Goal: Use online tool/utility: Utilize a website feature to perform a specific function

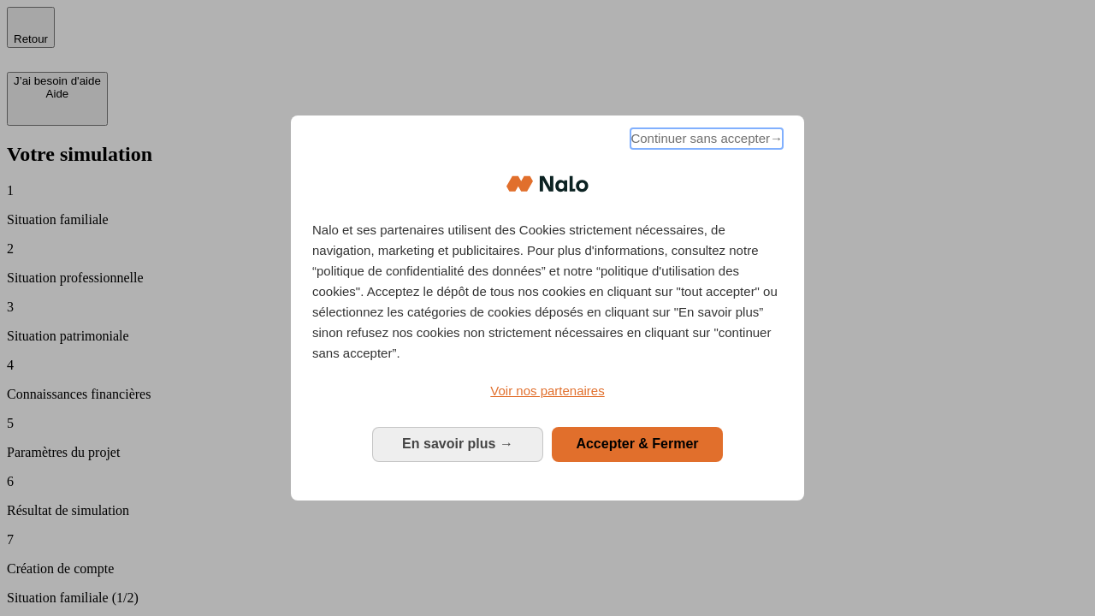
click at [705, 141] on span "Continuer sans accepter →" at bounding box center [707, 138] width 152 height 21
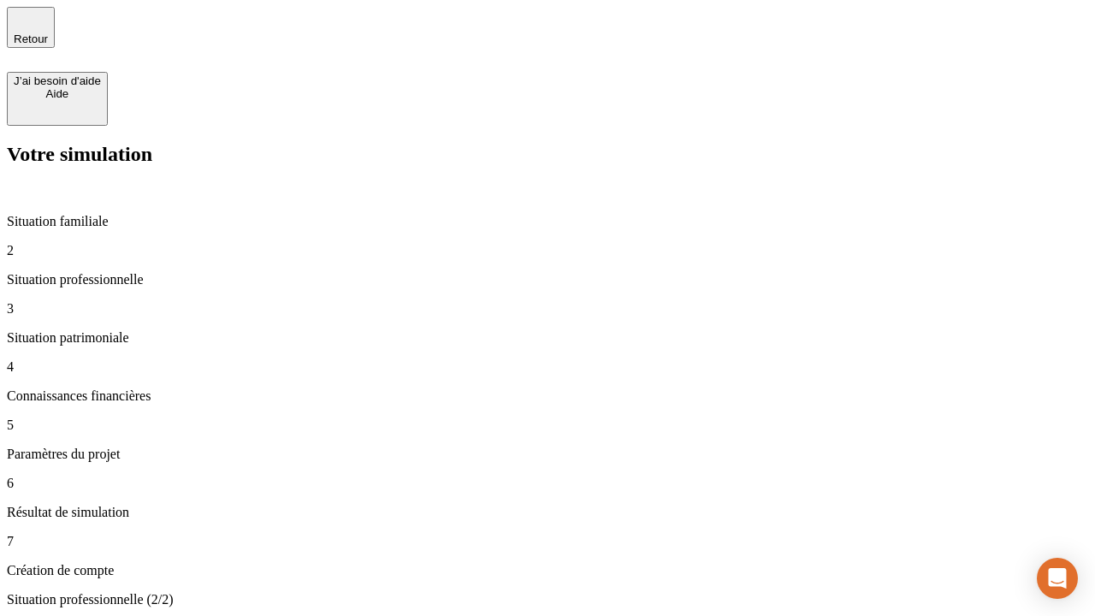
type input "30 000"
type input "40 000"
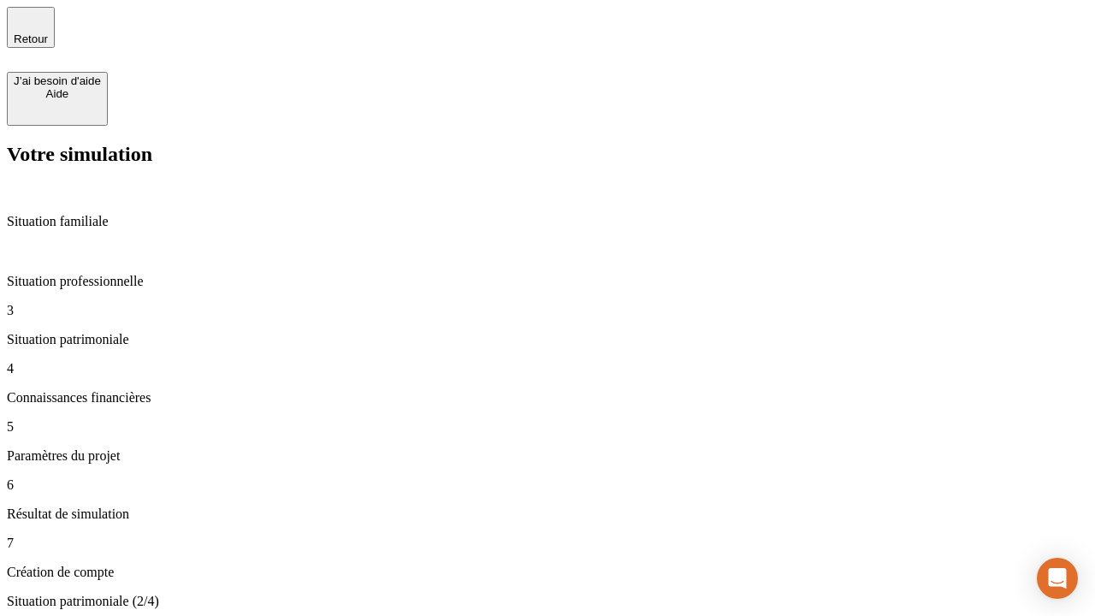
type input "1 100"
type input "20"
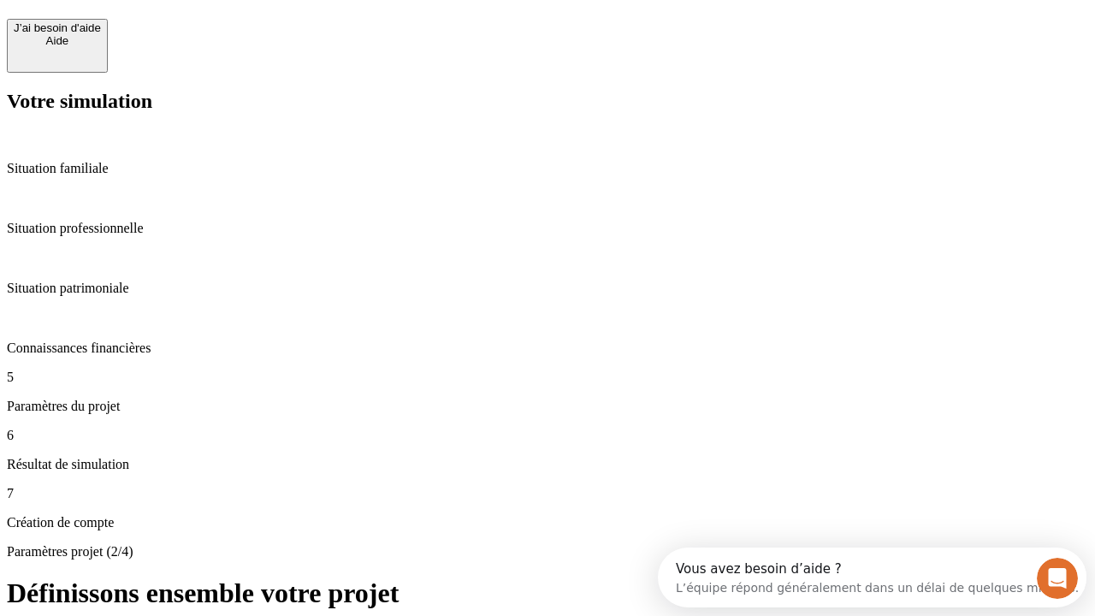
scroll to position [15, 0]
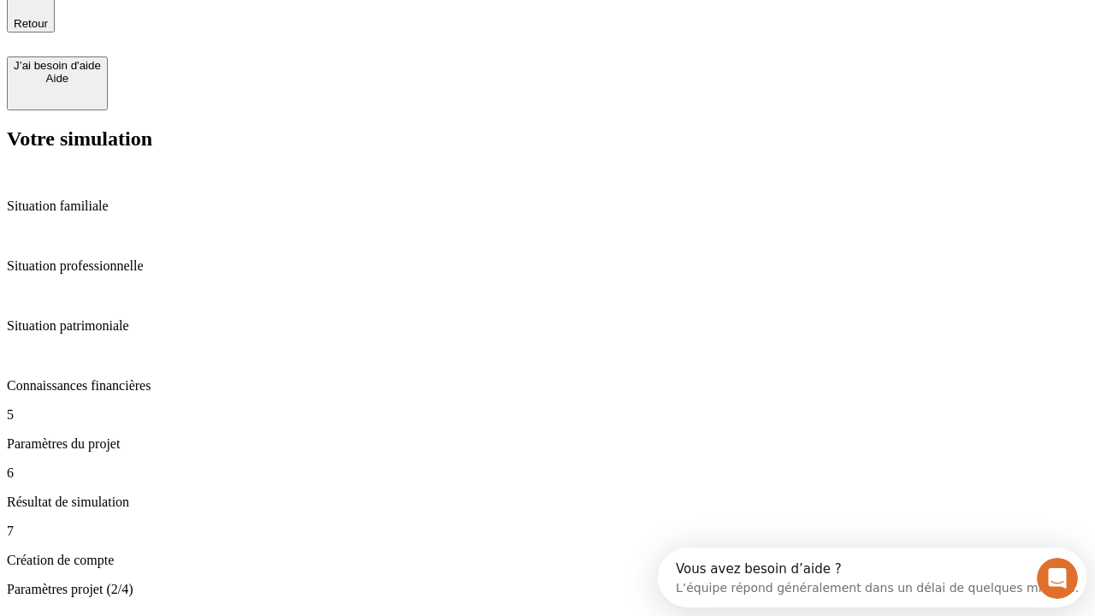
type input "40"
type input "62"
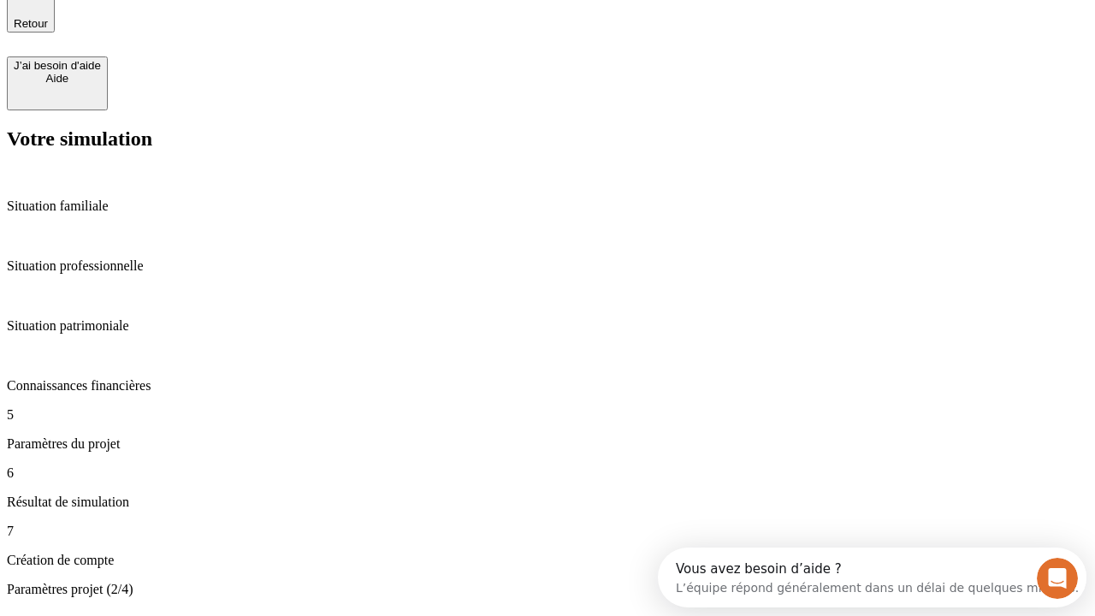
type input "50 000"
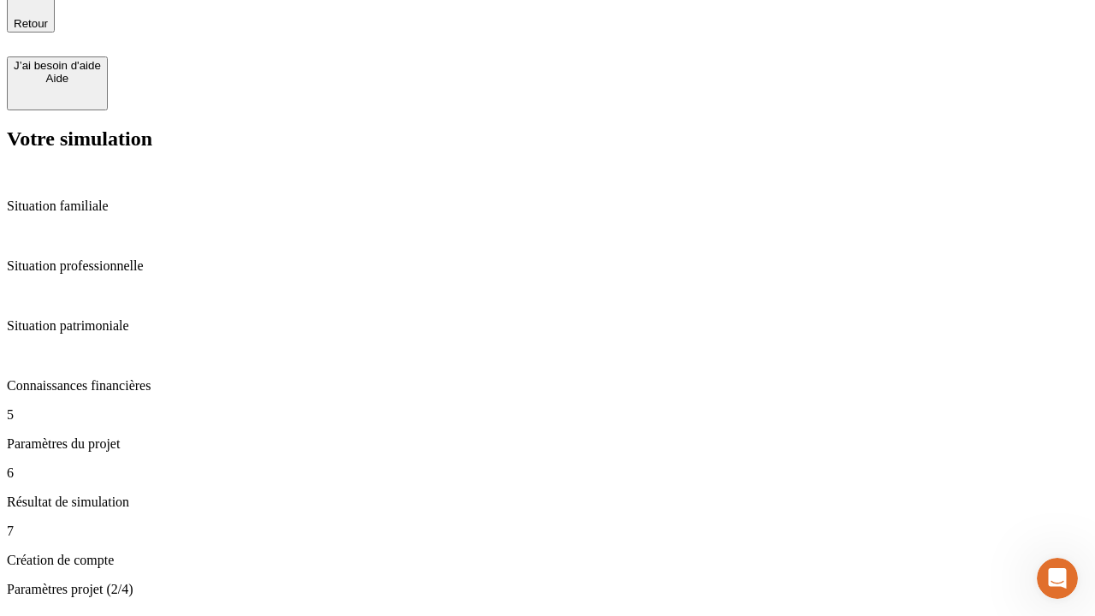
type input "640"
